Goal: Transaction & Acquisition: Book appointment/travel/reservation

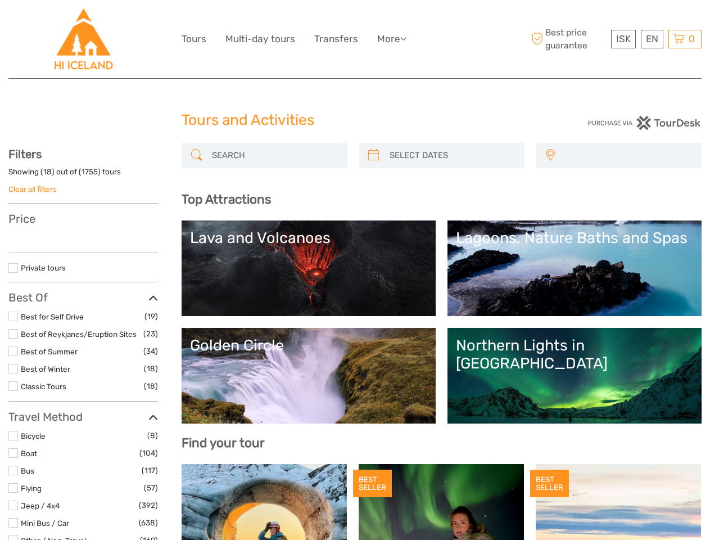
select select
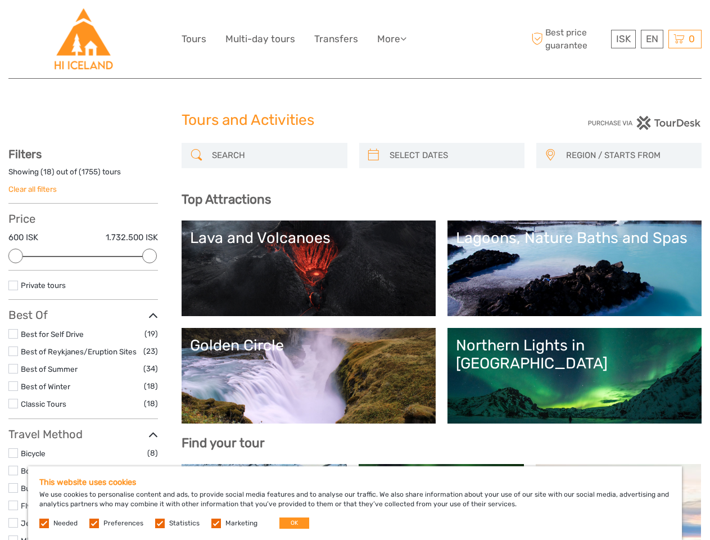
click at [304, 39] on ul "Tours Multi-day tours Transfers More Food & drink Travel Articles Food & drink …" at bounding box center [303, 39] width 242 height 16
click at [392, 39] on link "More" at bounding box center [391, 39] width 29 height 16
click at [406, 38] on icon at bounding box center [403, 39] width 6 height 10
click at [623, 39] on span "ISK" at bounding box center [623, 38] width 15 height 11
click at [652, 39] on div "EN English Español Deutsch" at bounding box center [652, 39] width 22 height 19
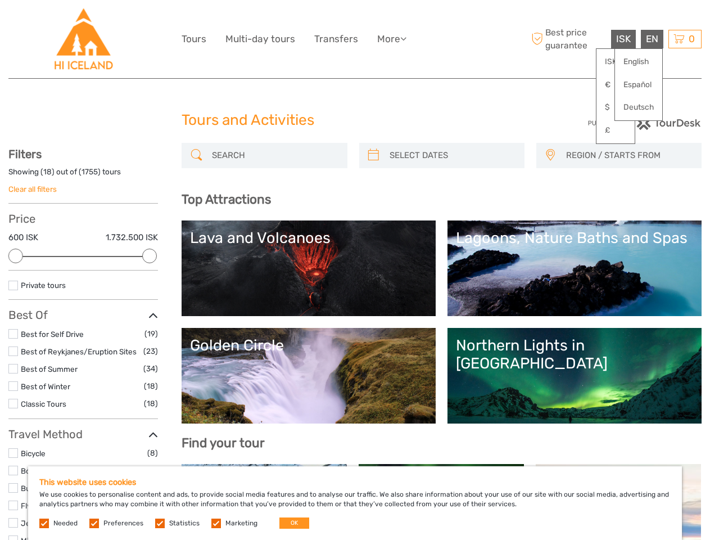
click at [685, 39] on div "0 Items Total 0 ISK Checkout The shopping cart is empty." at bounding box center [685, 39] width 33 height 19
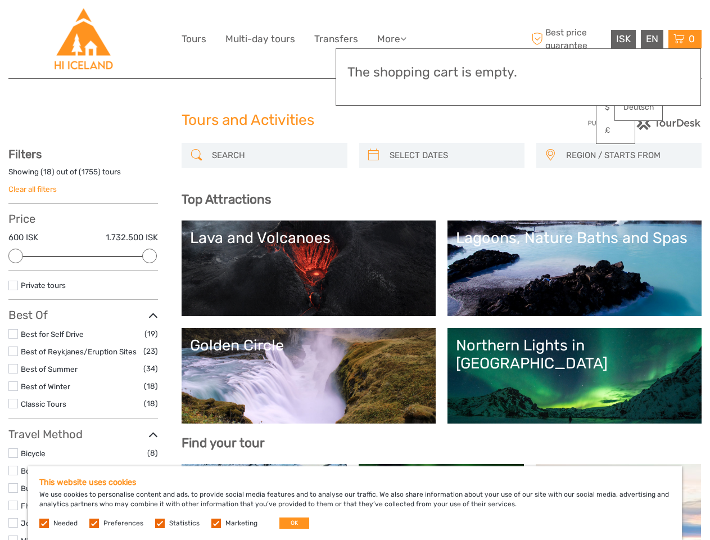
click at [16, 256] on div at bounding box center [15, 256] width 15 height 15
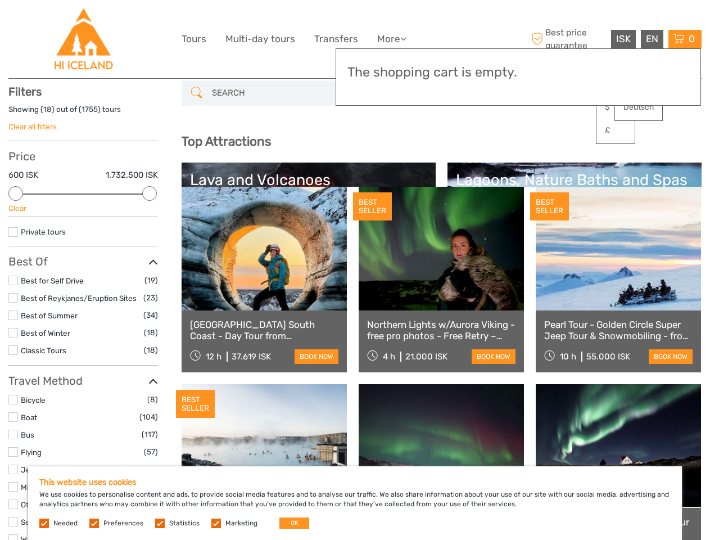
click at [373, 192] on div "BEST SELLER" at bounding box center [372, 206] width 39 height 28
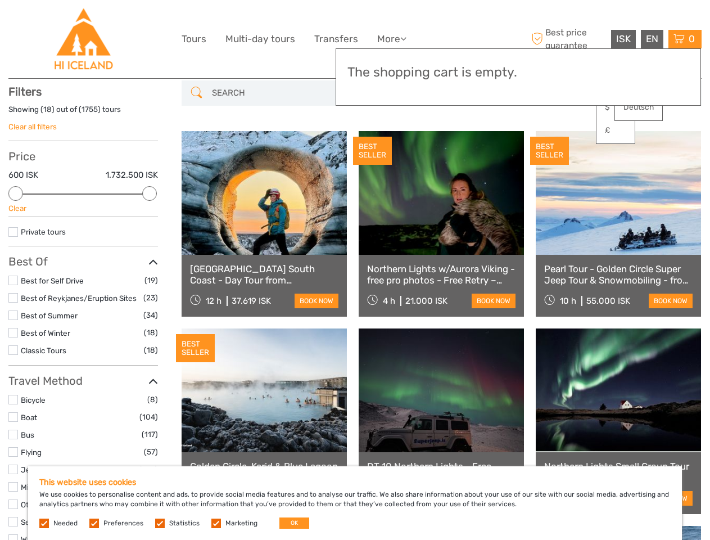
click at [452, 155] on link at bounding box center [441, 193] width 165 height 124
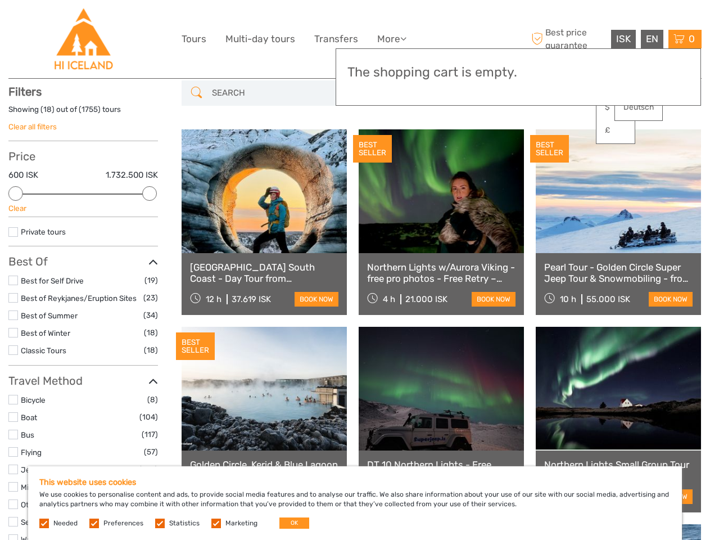
scroll to position [64, 0]
